Goal: Navigation & Orientation: Understand site structure

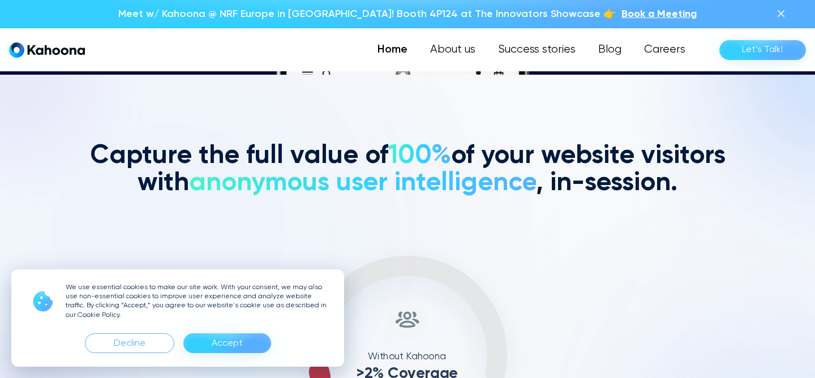
scroll to position [304, 0]
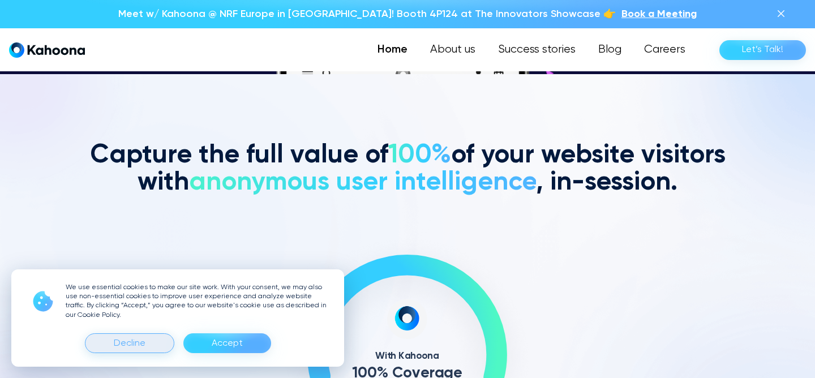
click at [143, 342] on div "Decline" at bounding box center [130, 343] width 32 height 18
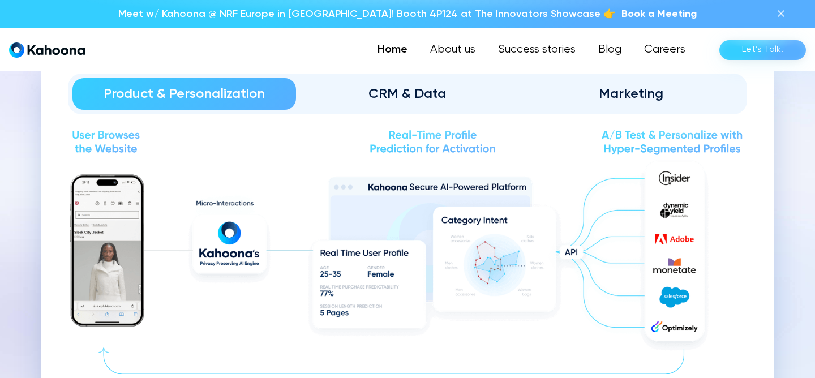
scroll to position [1246, 0]
click at [428, 90] on div "CRM & Data" at bounding box center [408, 93] width 192 height 18
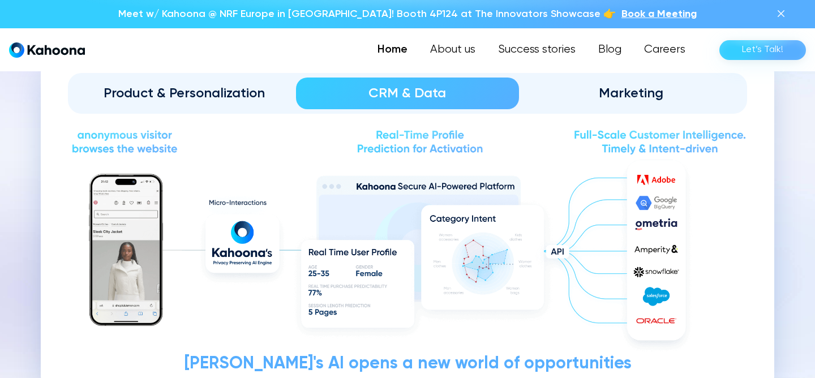
click at [217, 90] on div "Product & Personalization" at bounding box center [184, 93] width 192 height 18
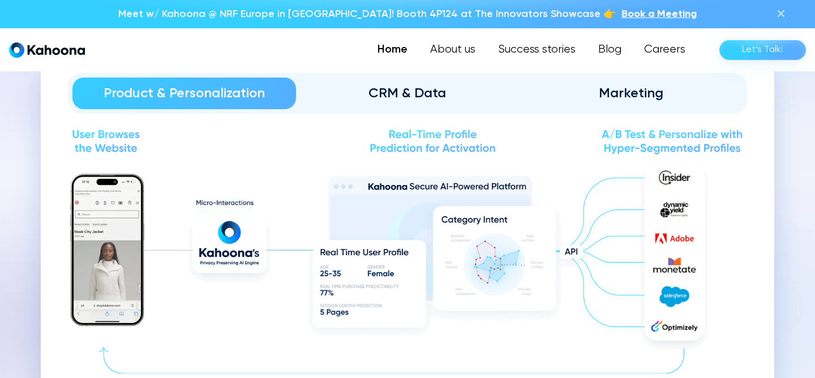
click at [390, 90] on div "CRM & Data" at bounding box center [408, 93] width 192 height 18
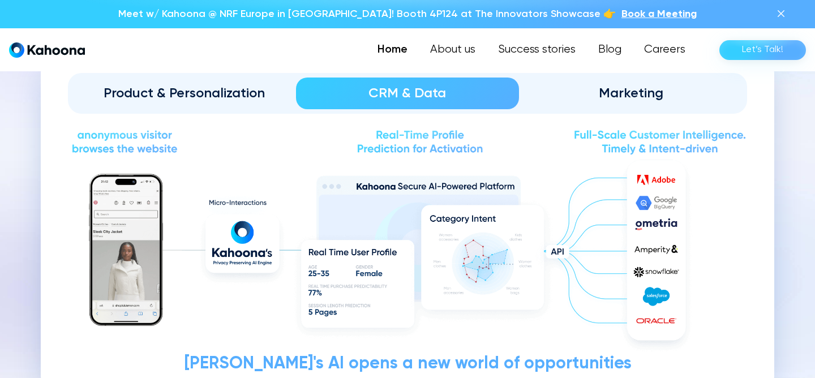
click at [605, 89] on div "Marketing" at bounding box center [631, 93] width 192 height 18
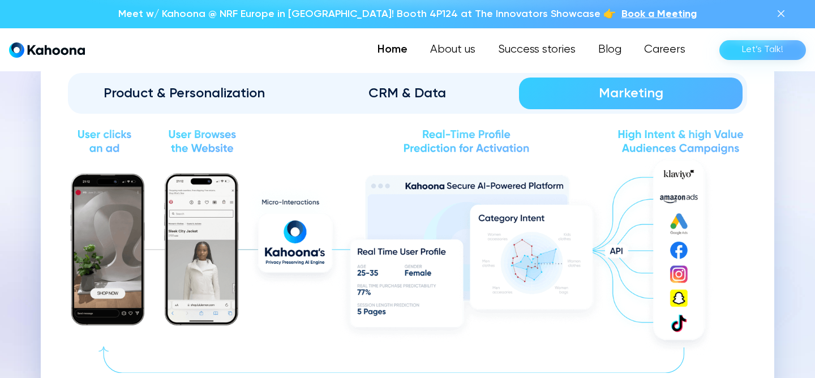
click at [227, 90] on div "Product & Personalization" at bounding box center [184, 93] width 192 height 18
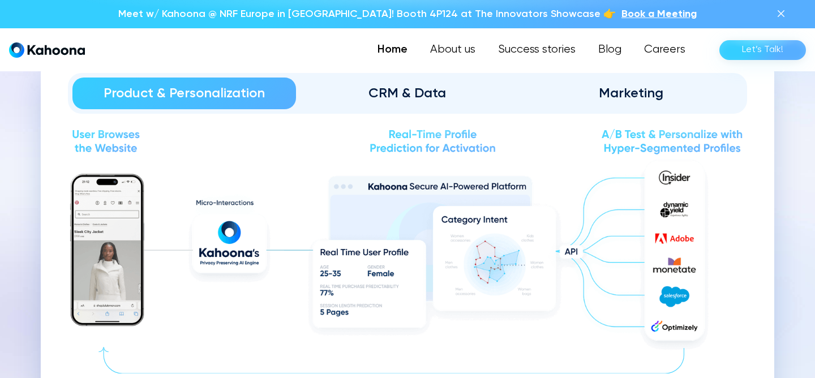
click at [380, 88] on div "CRM & Data" at bounding box center [408, 93] width 192 height 18
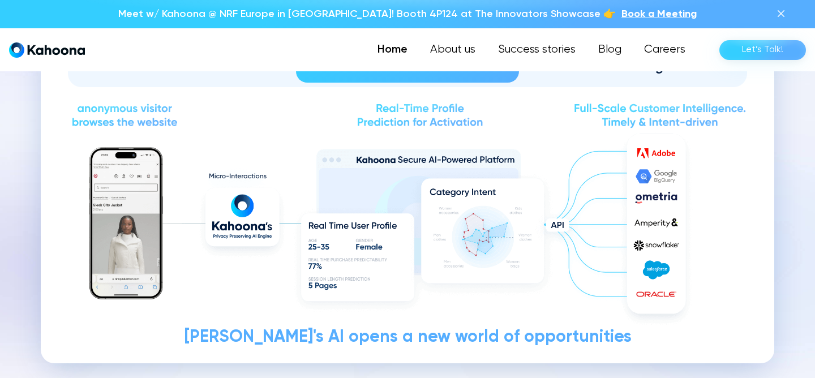
scroll to position [1272, 0]
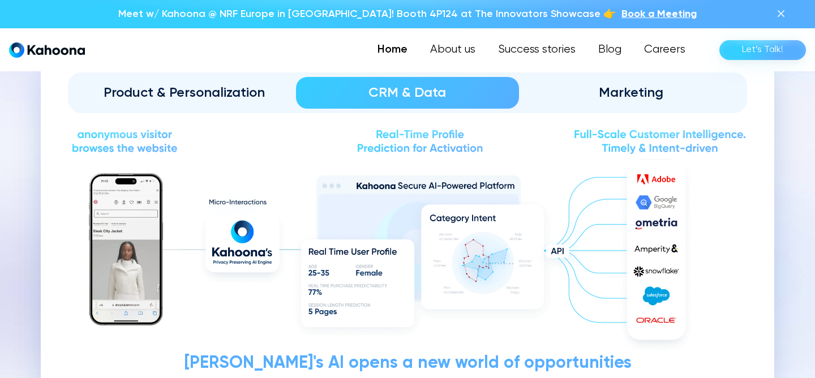
click at [625, 87] on div "Marketing" at bounding box center [631, 93] width 192 height 18
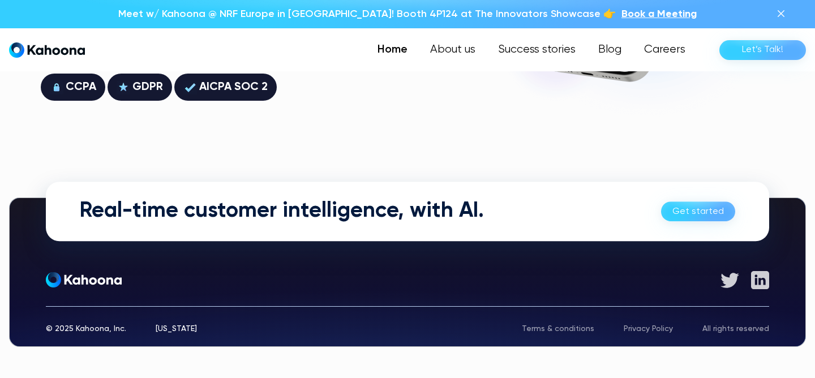
scroll to position [3202, 0]
